Goal: Transaction & Acquisition: Obtain resource

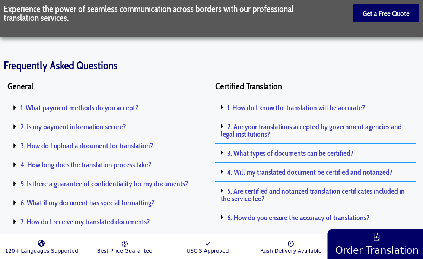
scroll to position [1505, 0]
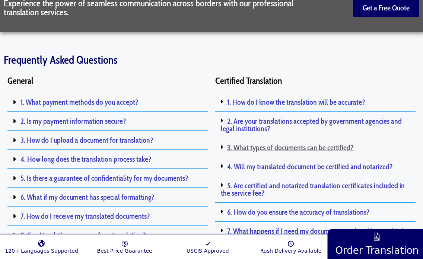
click at [232, 146] on link "3. What types of documents can be certified?" at bounding box center [290, 147] width 127 height 9
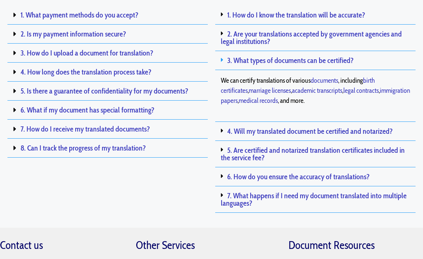
scroll to position [1597, 0]
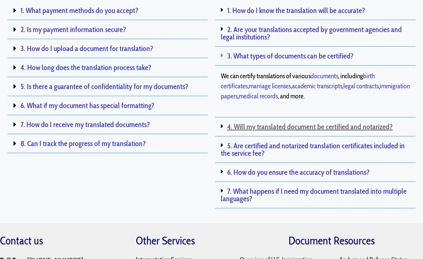
click at [239, 127] on link "4. Will my translated document be certified and notarized?" at bounding box center [310, 126] width 166 height 9
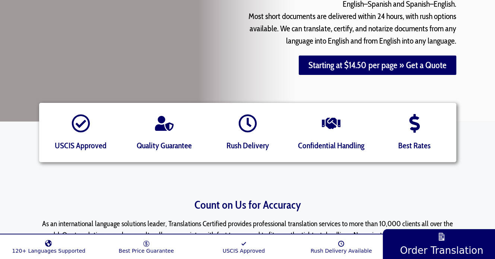
scroll to position [171, 0]
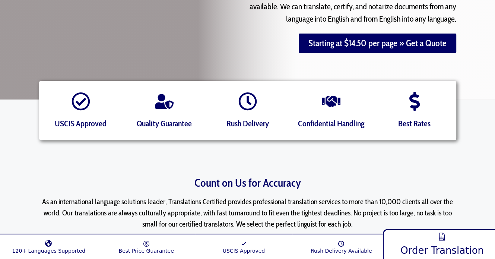
click at [423, 242] on link "Order Translation" at bounding box center [442, 243] width 119 height 32
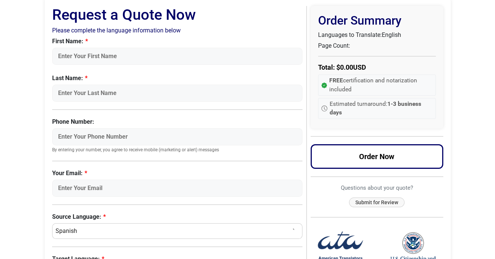
scroll to position [53, 0]
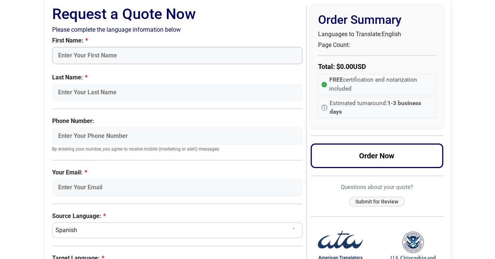
click at [229, 53] on input "First Name:" at bounding box center [177, 55] width 251 height 17
type input "Nathan"
type input "Chan"
type input "4376066238"
type input "nathanchan.yz@gmail.com"
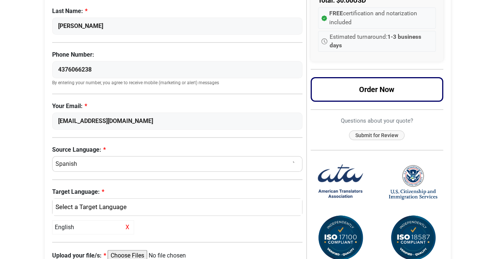
scroll to position [120, 0]
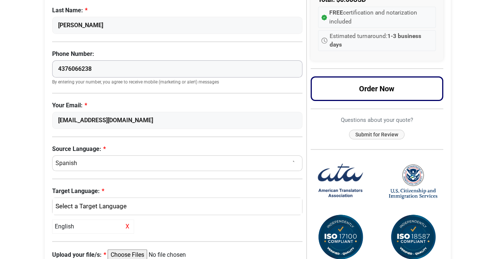
click at [101, 69] on input "4376066238" at bounding box center [177, 68] width 251 height 17
click at [29, 76] on body "Skip to content Menu Menu Certified Translations Translation Services Documents…" at bounding box center [247, 163] width 495 height 567
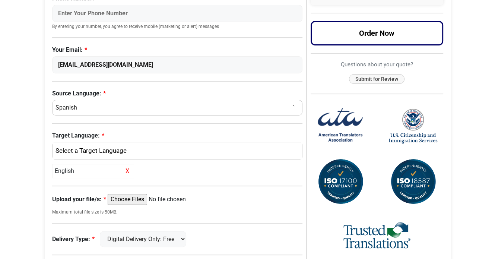
scroll to position [176, 0]
click at [69, 104] on select "Select a Language Afrikaans Albanian Amharic Arabic Armenian Belarusian Bulgari…" at bounding box center [177, 107] width 251 height 16
select select "Dutch"
click at [52, 99] on select "Select a Language Afrikaans Albanian Amharic Arabic Armenian Belarusian Bulgari…" at bounding box center [177, 107] width 251 height 16
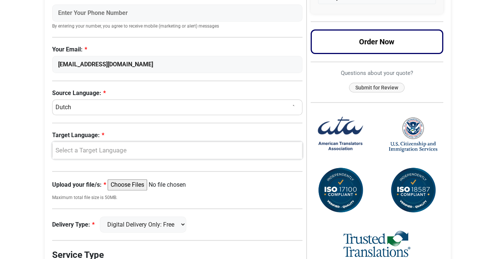
click at [91, 147] on div "Select a Target Language" at bounding box center [175, 151] width 239 height 10
click at [85, 187] on link "English" at bounding box center [178, 187] width 250 height 12
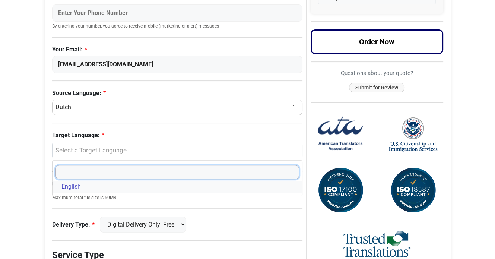
select select "English"
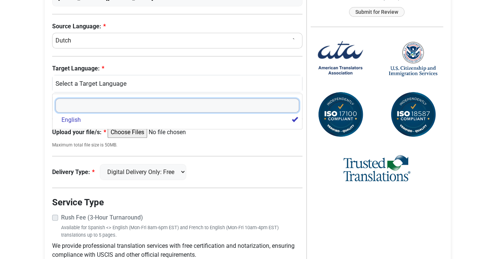
scroll to position [245, 0]
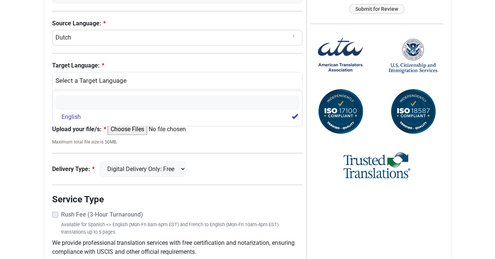
click at [128, 129] on input "Upload your file/s:" at bounding box center [165, 129] width 114 height 11
type input "C:\fakepath\NathanChan_TUDelft.Course.Syllabus_Dutch.pdf"
click at [28, 119] on body "Skip to content Menu Menu Certified Translations Translation Services Documents…" at bounding box center [247, 38] width 495 height 567
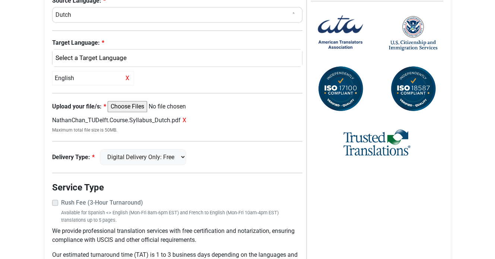
scroll to position [282, 0]
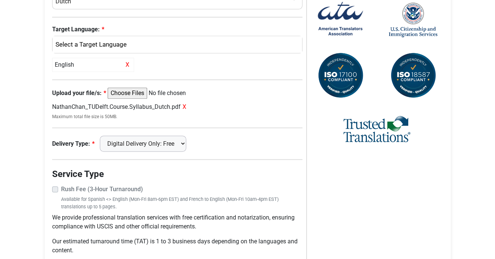
click at [121, 143] on select "Digital Delivery Only: Free FedEx 2 Day: $15" at bounding box center [143, 144] width 86 height 16
select select "fedex-2day"
click at [103, 136] on select "Digital Delivery Only: Free FedEx 2 Day: $15" at bounding box center [143, 144] width 86 height 16
click at [30, 159] on body "Skip to content Menu Menu Certified Translations Translation Services Documents…" at bounding box center [247, 7] width 495 height 578
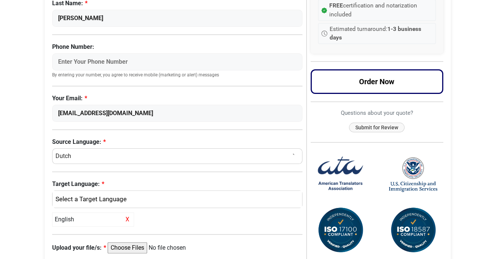
scroll to position [128, 0]
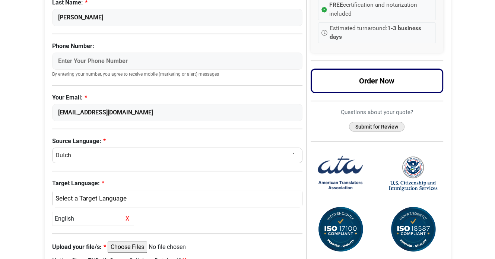
click at [363, 128] on button "Submit for Review" at bounding box center [376, 127] width 55 height 10
